Goal: Navigation & Orientation: Go to known website

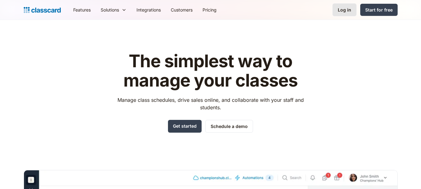
click at [340, 12] on div "Log in" at bounding box center [344, 10] width 13 height 7
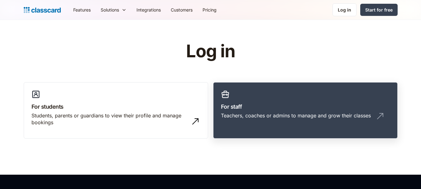
click at [273, 101] on link "For staff Teachers, coaches or admins to manage and grow their classes" at bounding box center [305, 110] width 184 height 57
